Goal: Information Seeking & Learning: Learn about a topic

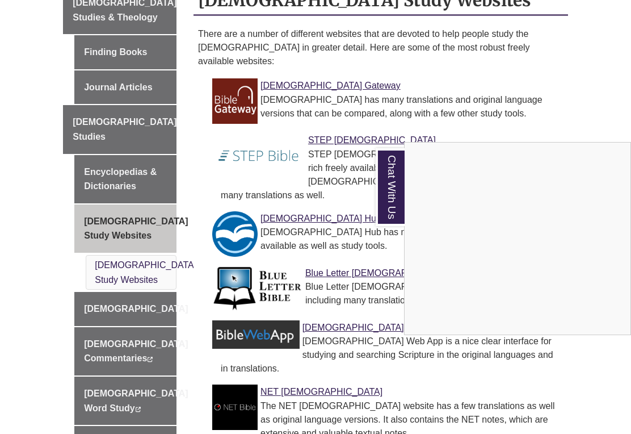
scroll to position [376, 0]
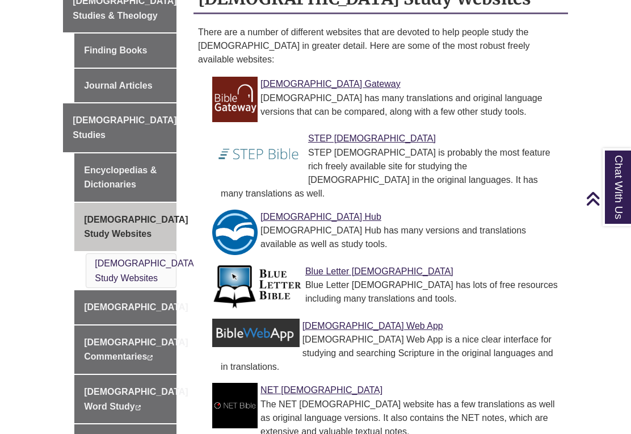
click at [161, 290] on link "[DEMOGRAPHIC_DATA]" at bounding box center [125, 307] width 102 height 34
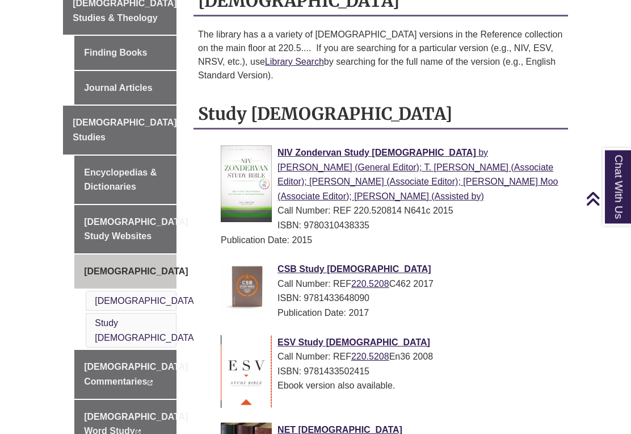
scroll to position [379, 0]
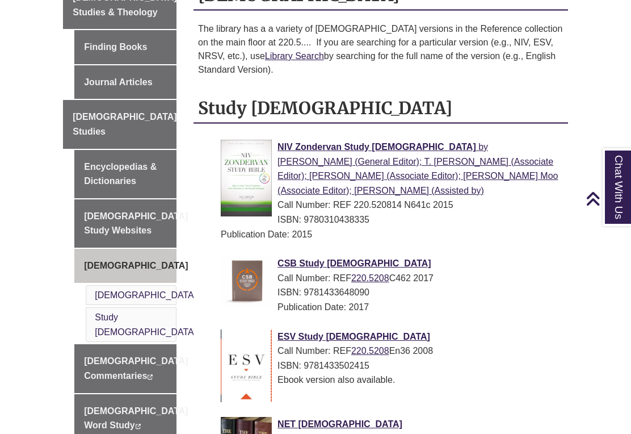
click at [154, 307] on li "Study [DEMOGRAPHIC_DATA]" at bounding box center [131, 324] width 91 height 35
click at [152, 285] on li "[DEMOGRAPHIC_DATA]" at bounding box center [131, 295] width 91 height 20
click at [145, 285] on li "[DEMOGRAPHIC_DATA]" at bounding box center [131, 295] width 91 height 20
click at [141, 344] on link "Biblical Commentaries This link opens in a new window This link opens in a new …" at bounding box center [125, 368] width 102 height 48
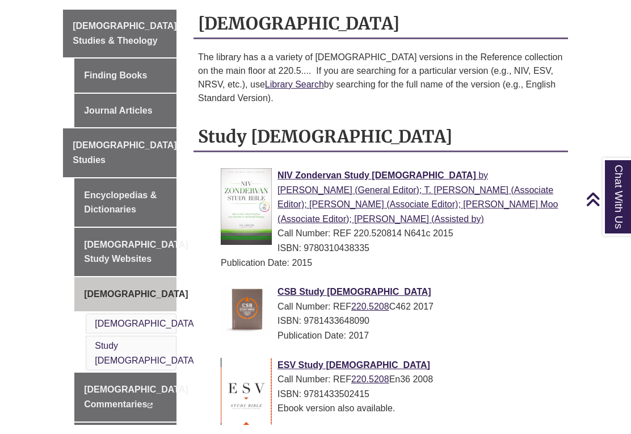
scroll to position [379, 0]
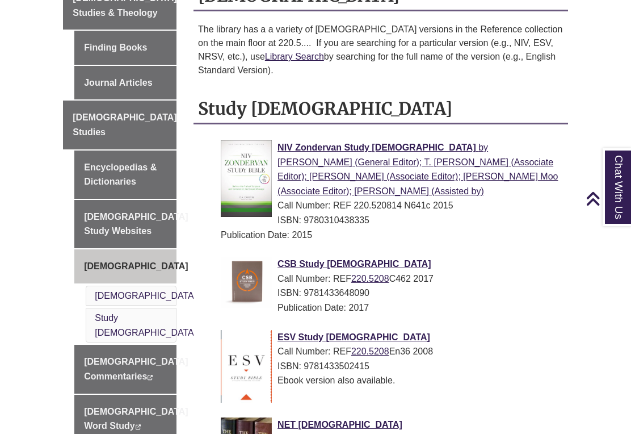
click at [132, 200] on link "[DEMOGRAPHIC_DATA] Study Websites" at bounding box center [125, 224] width 102 height 48
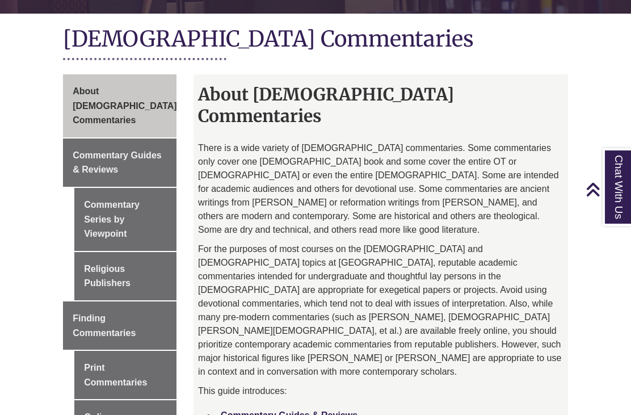
scroll to position [258, 0]
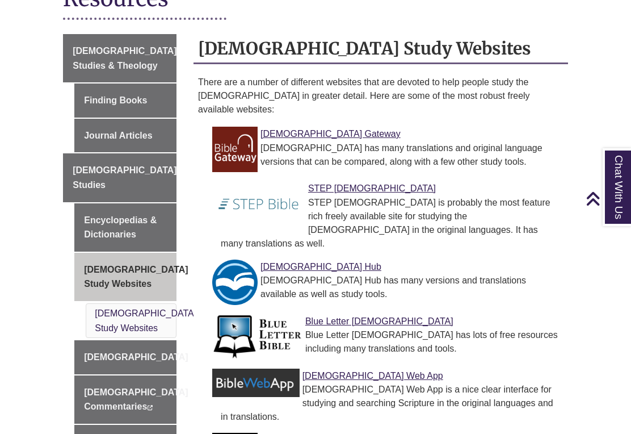
scroll to position [326, 0]
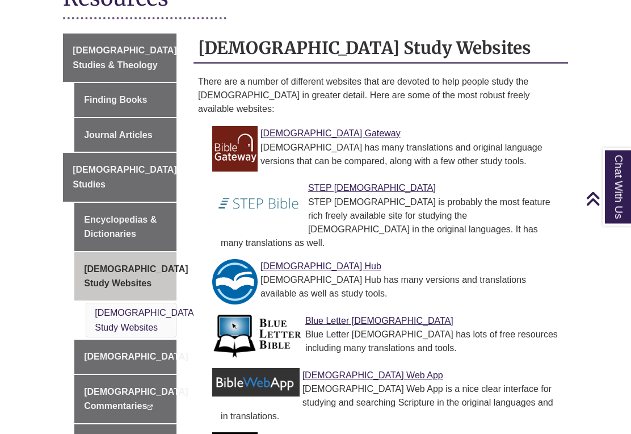
click at [289, 141] on div "Bible Gateway has many translations and original language versions that can be …" at bounding box center [390, 154] width 338 height 27
click at [303, 129] on link "Bible Gateway" at bounding box center [331, 134] width 140 height 10
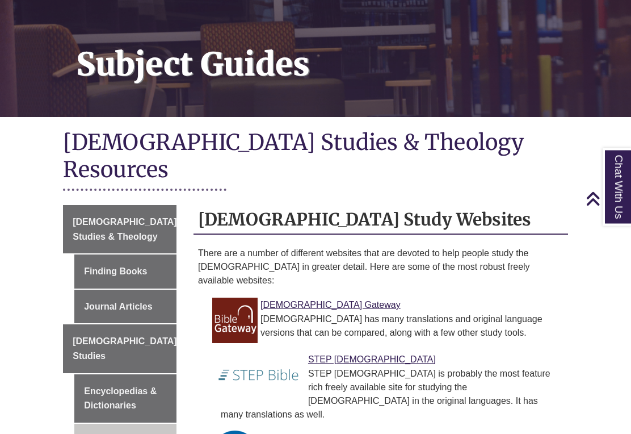
scroll to position [153, 0]
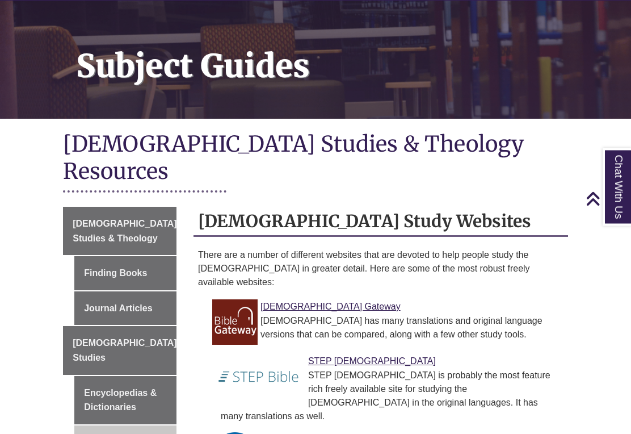
click at [156, 257] on link "Finding Books" at bounding box center [125, 274] width 102 height 34
